Goal: Navigation & Orientation: Find specific page/section

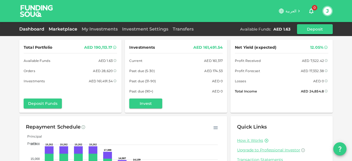
click at [62, 30] on link "Marketplace" at bounding box center [62, 28] width 33 height 5
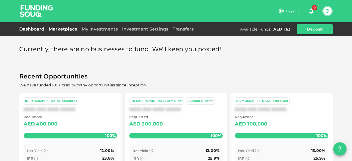
click at [34, 30] on link "Dashboard" at bounding box center [32, 28] width 27 height 5
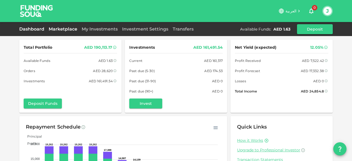
click at [50, 30] on link "Marketplace" at bounding box center [62, 28] width 33 height 5
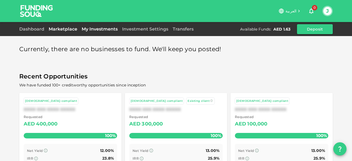
click at [104, 27] on link "My Investments" at bounding box center [99, 28] width 40 height 5
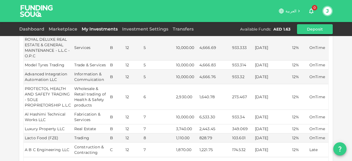
scroll to position [192, 0]
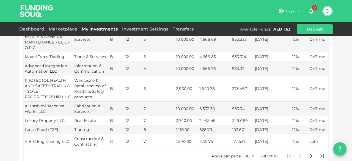
click at [310, 152] on icon "Go to next page" at bounding box center [310, 155] width 7 height 7
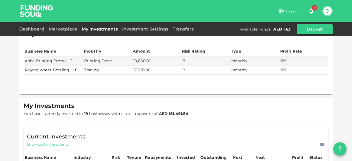
scroll to position [0, 0]
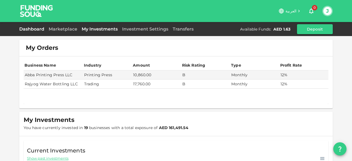
click at [25, 31] on link "Dashboard" at bounding box center [32, 28] width 27 height 5
